Goal: Information Seeking & Learning: Compare options

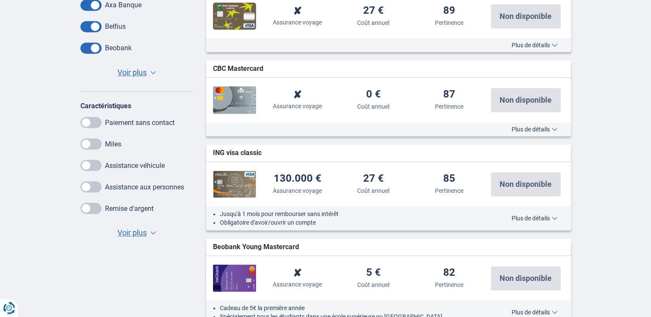
scroll to position [473, 0]
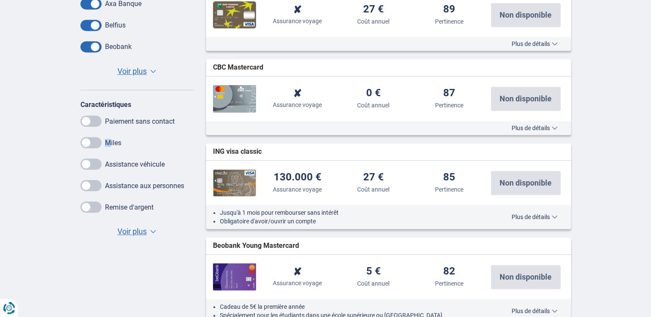
drag, startPoint x: 85, startPoint y: 123, endPoint x: 107, endPoint y: 123, distance: 22.4
click at [107, 137] on div "Miles" at bounding box center [136, 142] width 113 height 11
drag, startPoint x: 107, startPoint y: 123, endPoint x: 89, endPoint y: 125, distance: 18.1
click at [88, 137] on span at bounding box center [90, 142] width 21 height 11
click at [0, 0] on input "checkbox" at bounding box center [0, 0] width 0 height 0
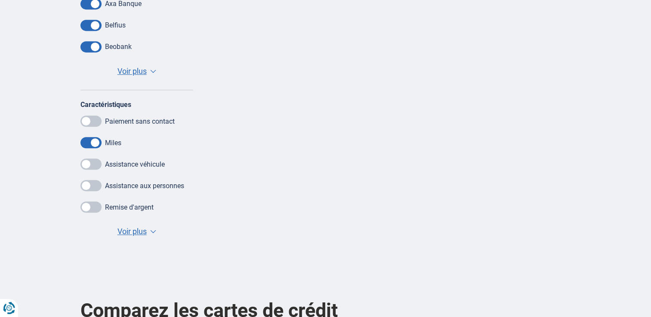
click at [89, 137] on span at bounding box center [90, 142] width 21 height 11
click at [0, 0] on input "checkbox" at bounding box center [0, 0] width 0 height 0
drag, startPoint x: 89, startPoint y: 121, endPoint x: 109, endPoint y: 124, distance: 19.5
click at [109, 137] on div "Miles" at bounding box center [136, 142] width 113 height 11
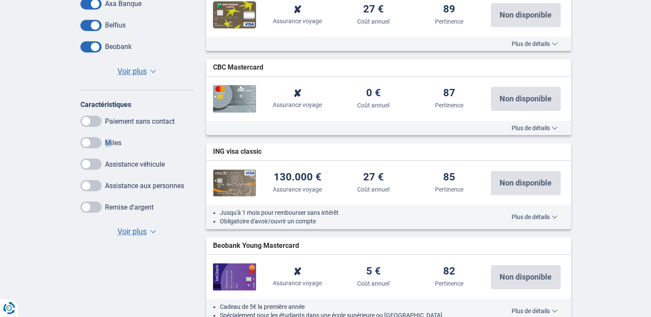
drag, startPoint x: 109, startPoint y: 124, endPoint x: 95, endPoint y: 125, distance: 14.2
click at [95, 137] on span at bounding box center [90, 142] width 21 height 11
click at [0, 0] on input "checkbox" at bounding box center [0, 0] width 0 height 0
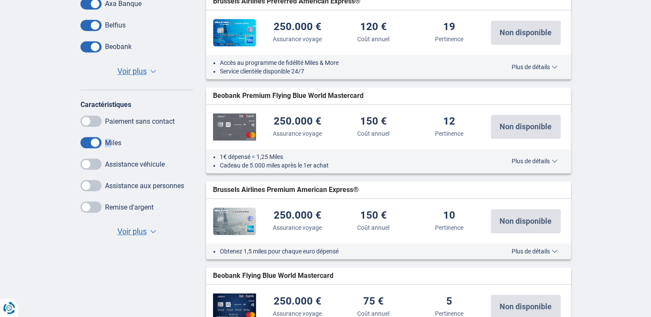
click at [129, 226] on span "Voir plus" at bounding box center [131, 231] width 29 height 11
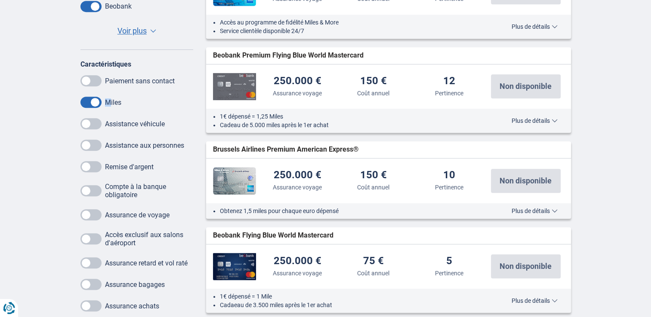
scroll to position [559, 0]
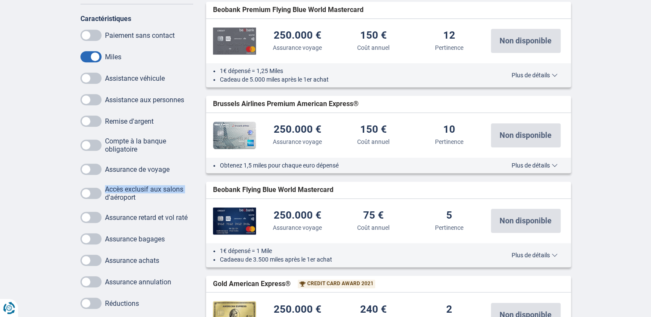
drag, startPoint x: 88, startPoint y: 175, endPoint x: 106, endPoint y: 176, distance: 18.1
click at [106, 185] on div "Accès exclusif aux salons d'aéroport" at bounding box center [136, 193] width 113 height 16
drag, startPoint x: 106, startPoint y: 176, endPoint x: 98, endPoint y: 173, distance: 8.5
click at [98, 188] on span at bounding box center [90, 193] width 21 height 11
click at [0, 0] on input "checkbox" at bounding box center [0, 0] width 0 height 0
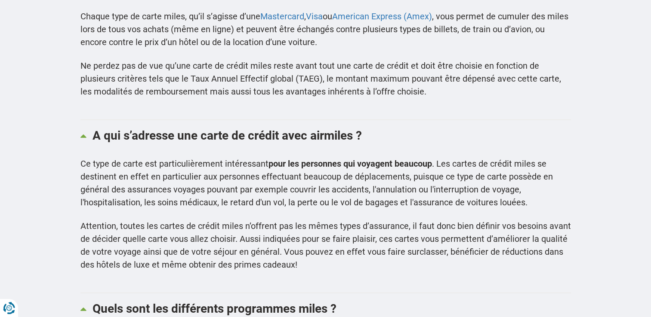
scroll to position [1247, 0]
